Goal: Browse casually: Explore the website without a specific task or goal

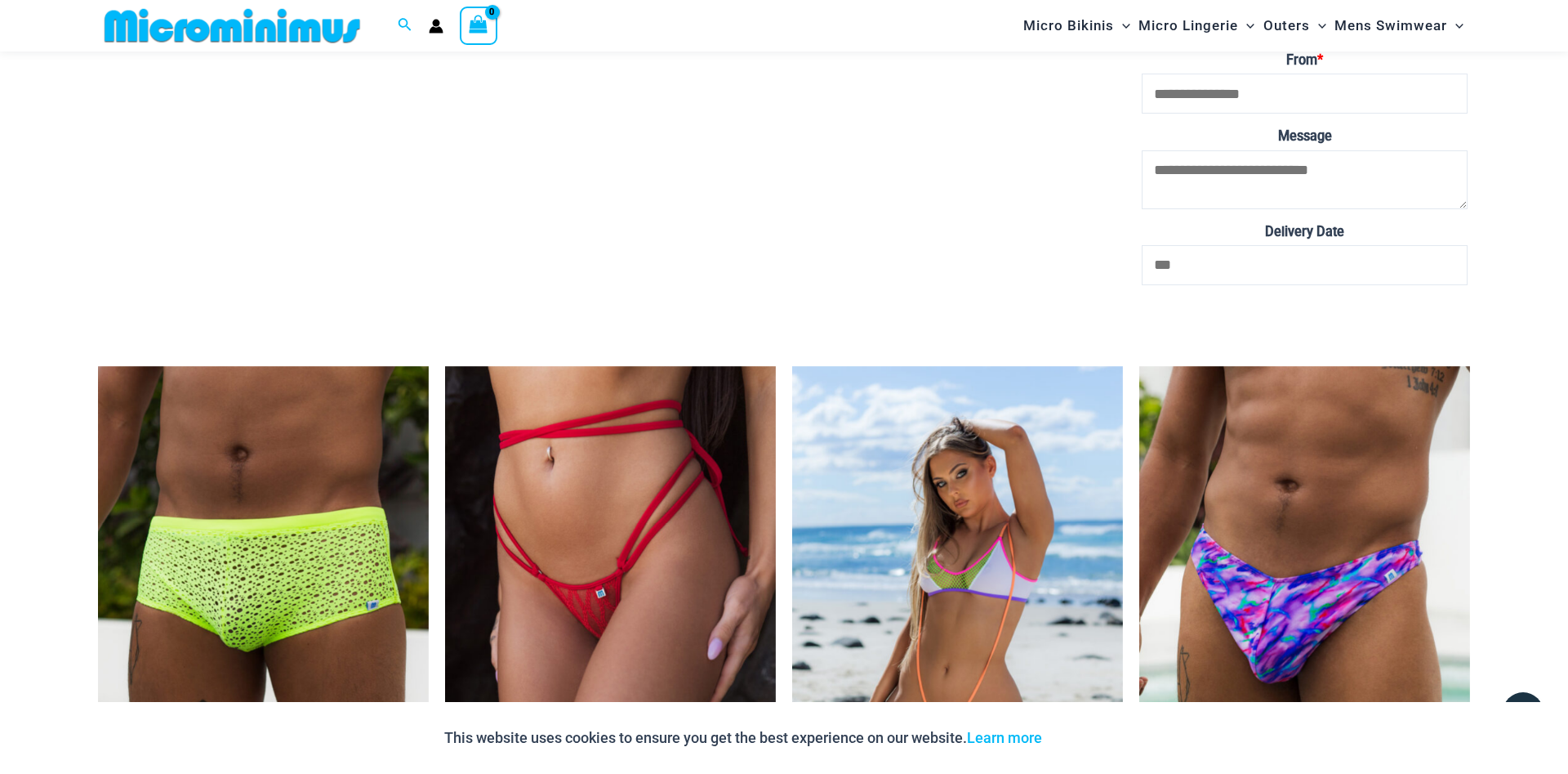
scroll to position [4050, 0]
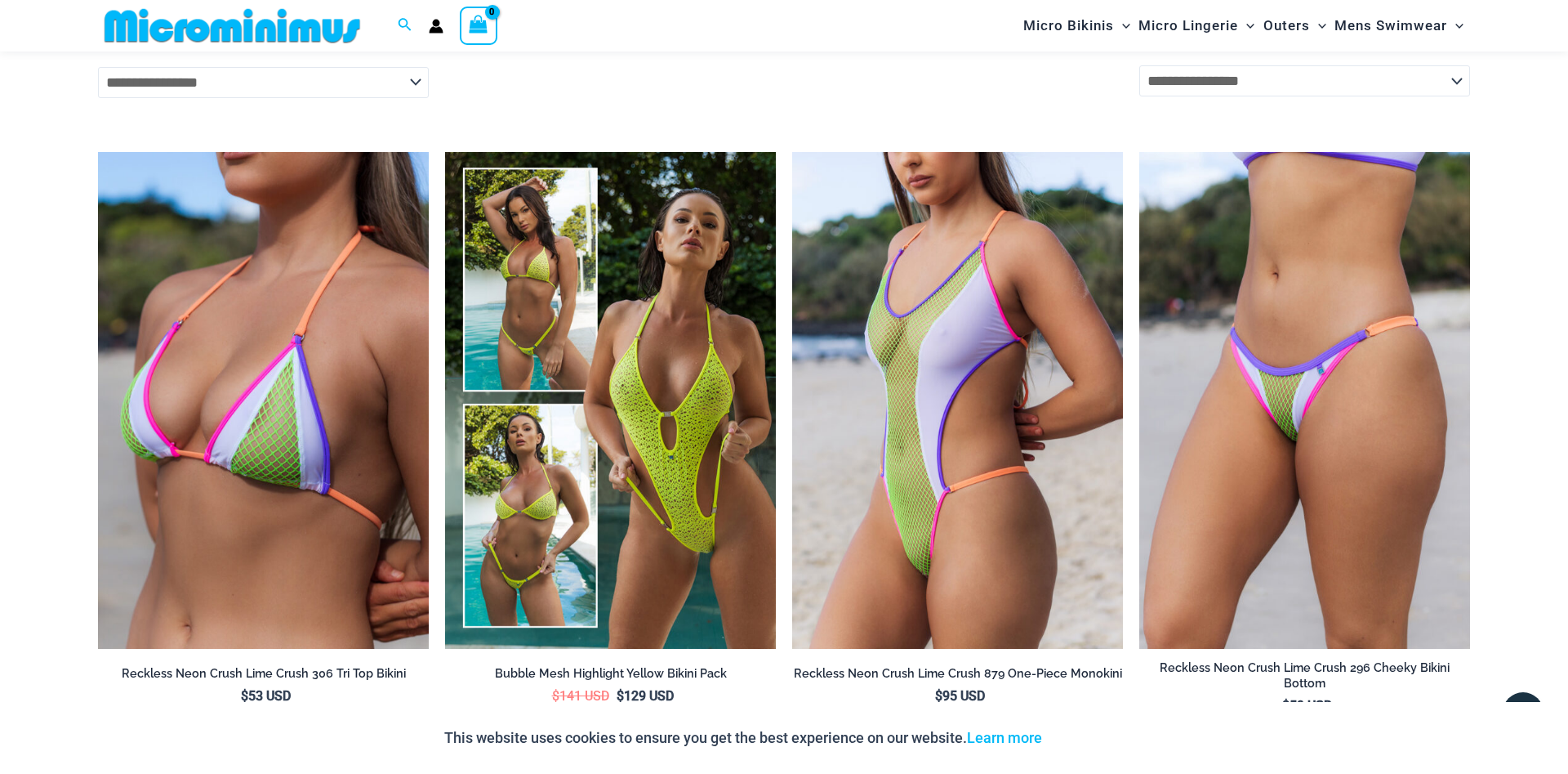
scroll to position [4901, 0]
